Goal: Communication & Community: Participate in discussion

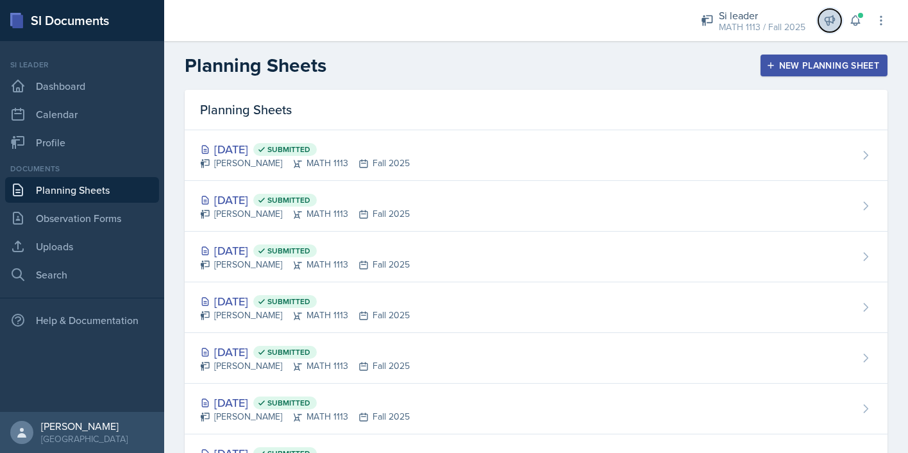
click at [840, 22] on button at bounding box center [830, 20] width 23 height 23
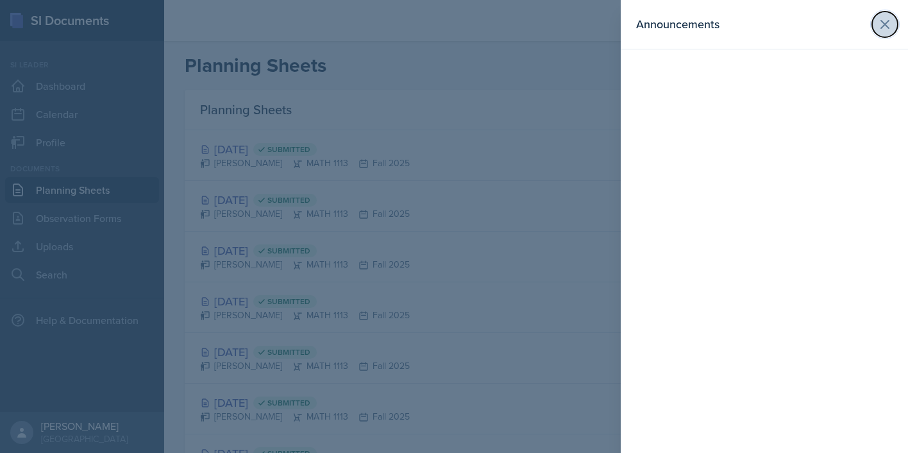
click at [883, 22] on icon at bounding box center [885, 25] width 8 height 8
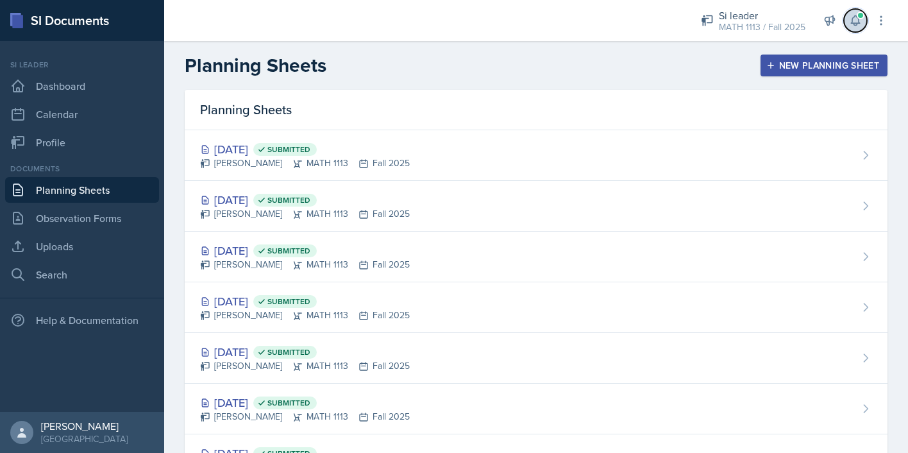
click at [860, 20] on icon at bounding box center [855, 20] width 13 height 13
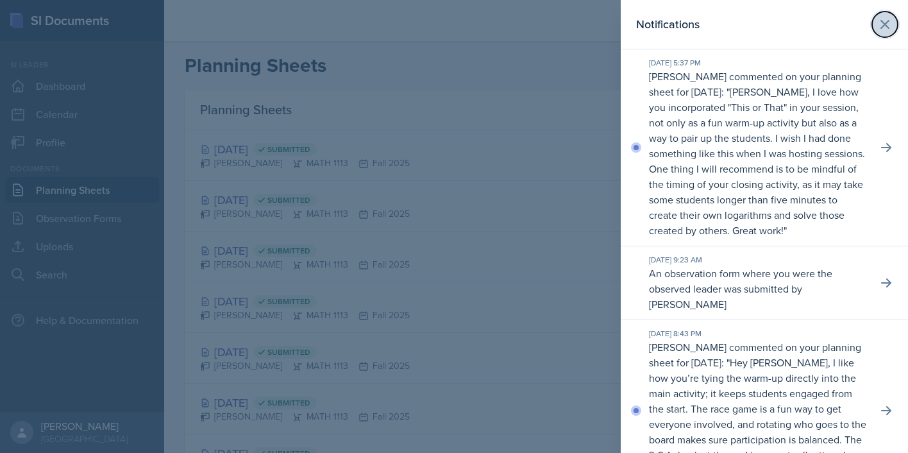
click at [880, 26] on icon at bounding box center [885, 24] width 15 height 15
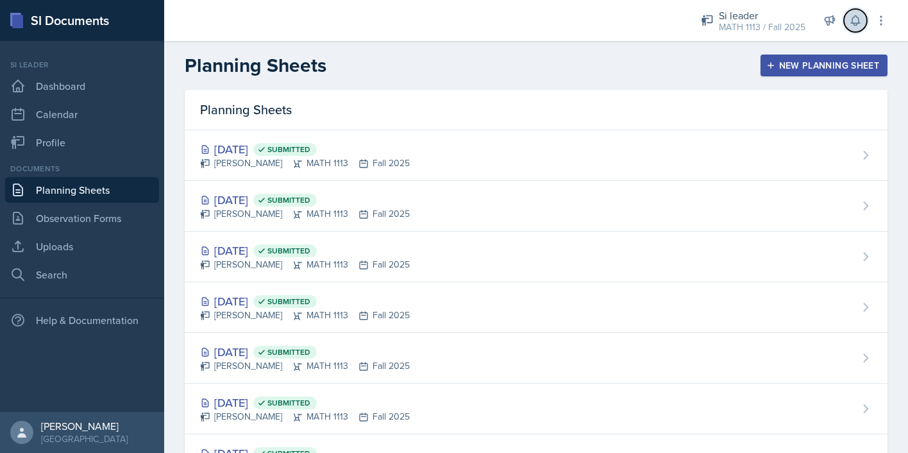
click at [847, 25] on button at bounding box center [855, 20] width 23 height 23
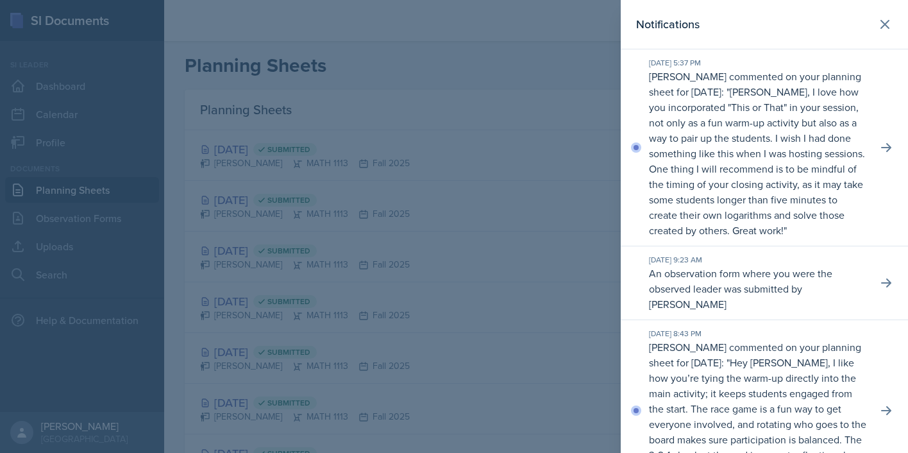
click at [734, 123] on p "Ariana, I love how you incorporated "This or That" in your session, not only as…" at bounding box center [757, 161] width 216 height 153
click at [890, 147] on icon at bounding box center [886, 147] width 10 height 9
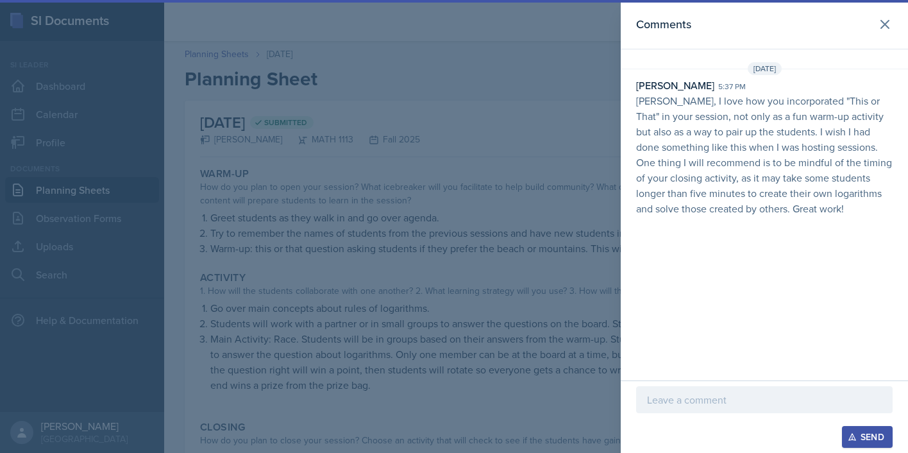
click at [754, 393] on p at bounding box center [764, 399] width 235 height 15
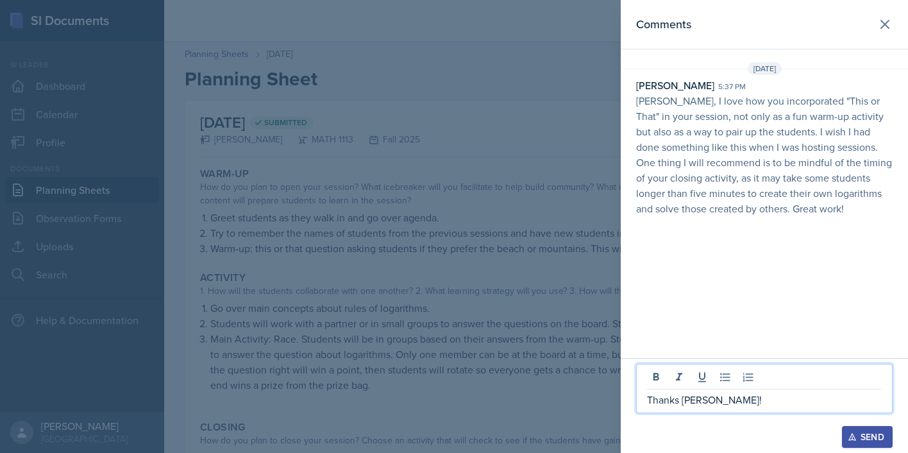
click at [865, 442] on div "Send" at bounding box center [868, 437] width 34 height 10
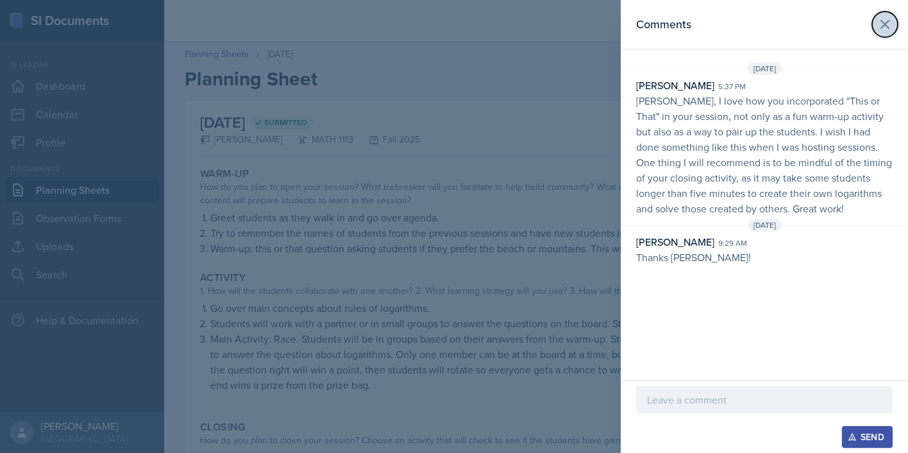
click at [880, 26] on icon at bounding box center [885, 24] width 15 height 15
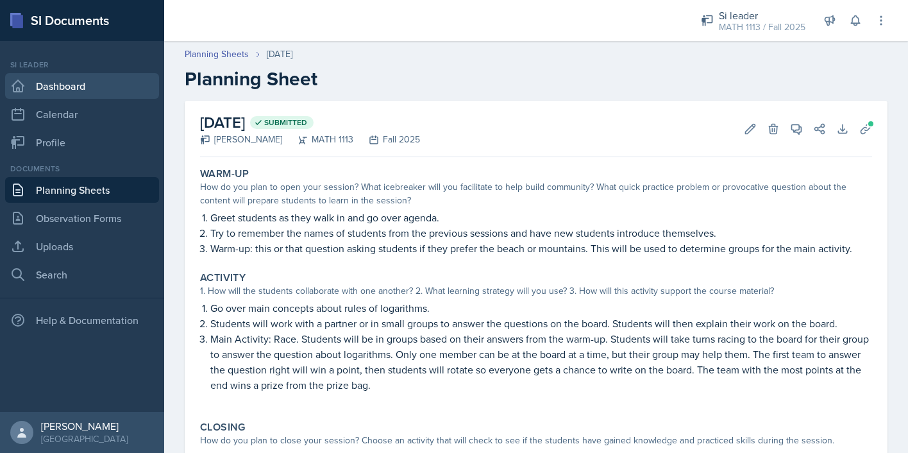
click at [99, 88] on link "Dashboard" at bounding box center [82, 86] width 154 height 26
